Goal: Task Accomplishment & Management: Manage account settings

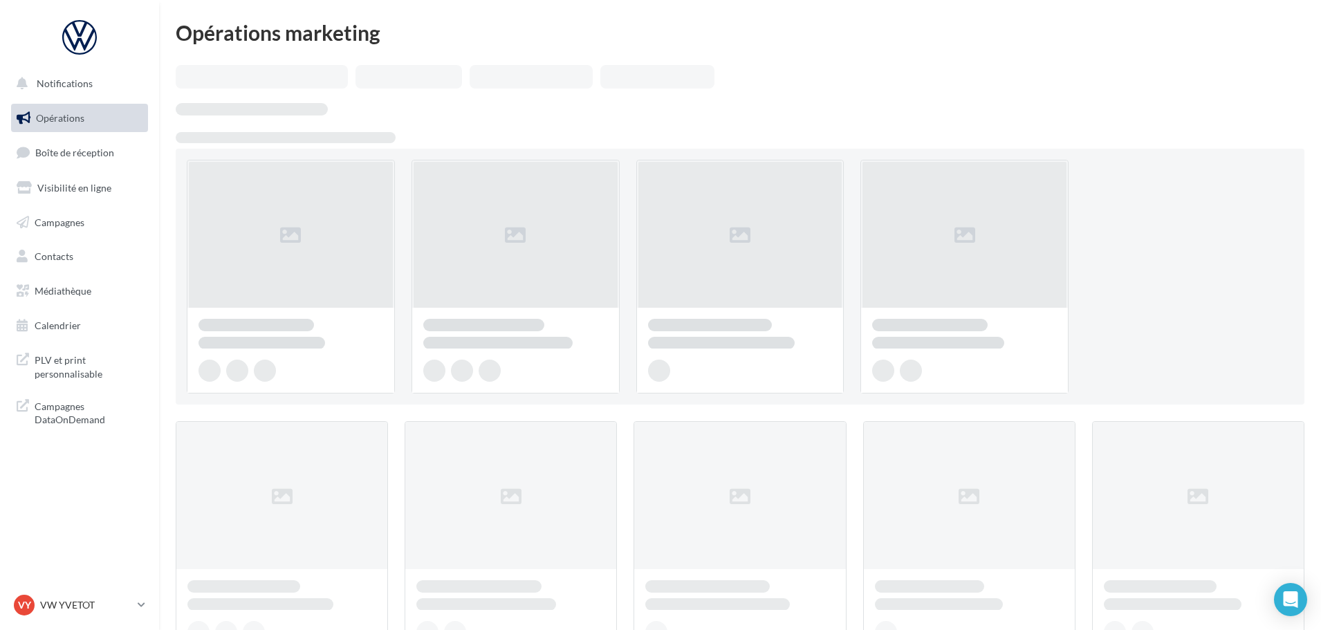
click at [96, 137] on ul "Opérations Boîte de réception Visibilité en ligne Campagnes Contacts Médiathèqu…" at bounding box center [80, 222] width 148 height 248
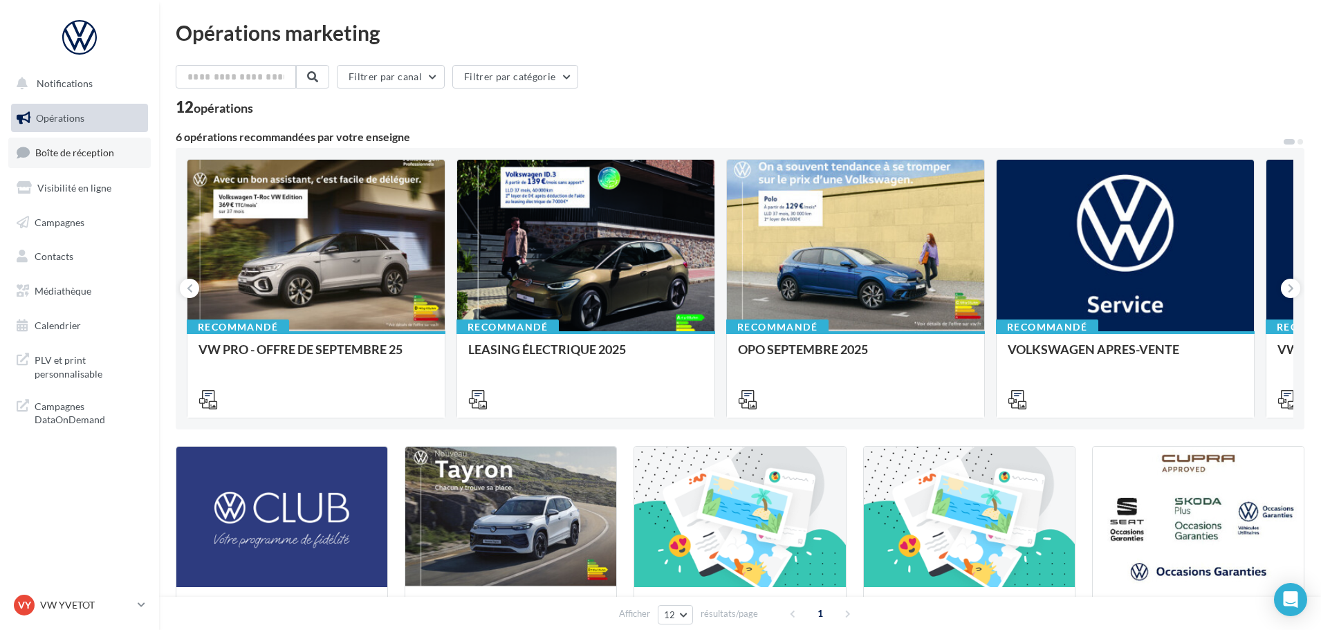
click at [96, 155] on span "Boîte de réception" at bounding box center [74, 153] width 79 height 12
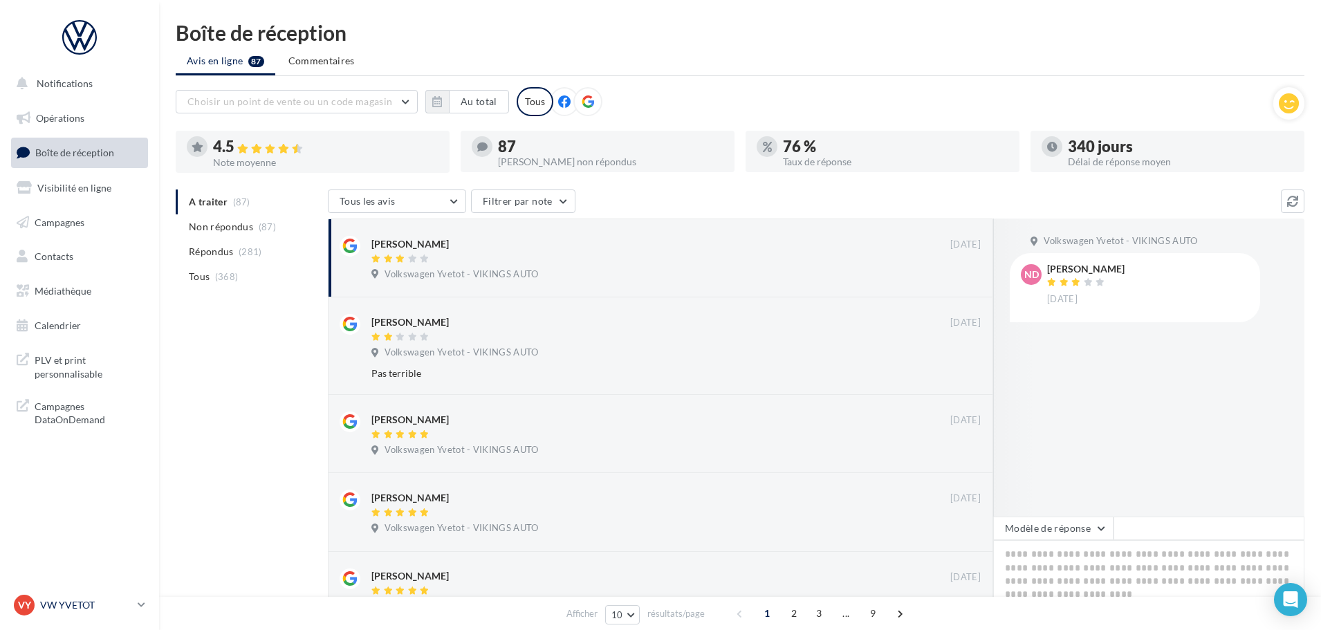
click at [92, 605] on p "VW YVETOT" at bounding box center [86, 605] width 92 height 14
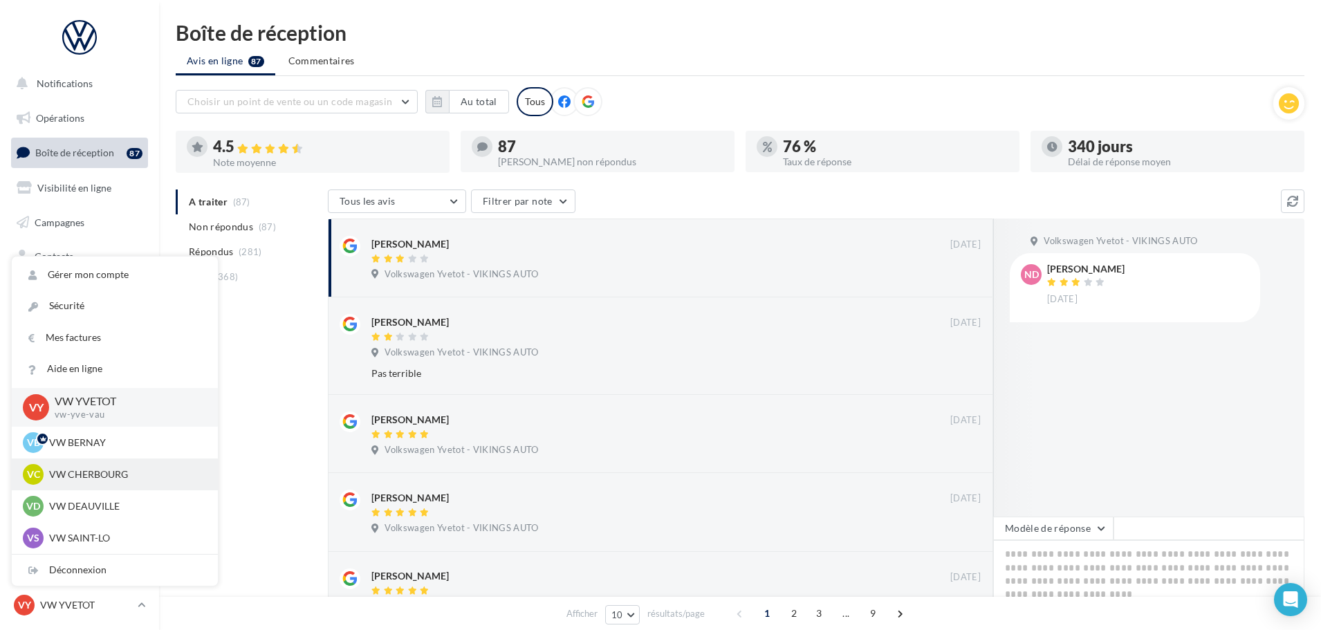
click at [106, 481] on p "VW CHERBOURG" at bounding box center [125, 474] width 152 height 14
